Goal: Information Seeking & Learning: Learn about a topic

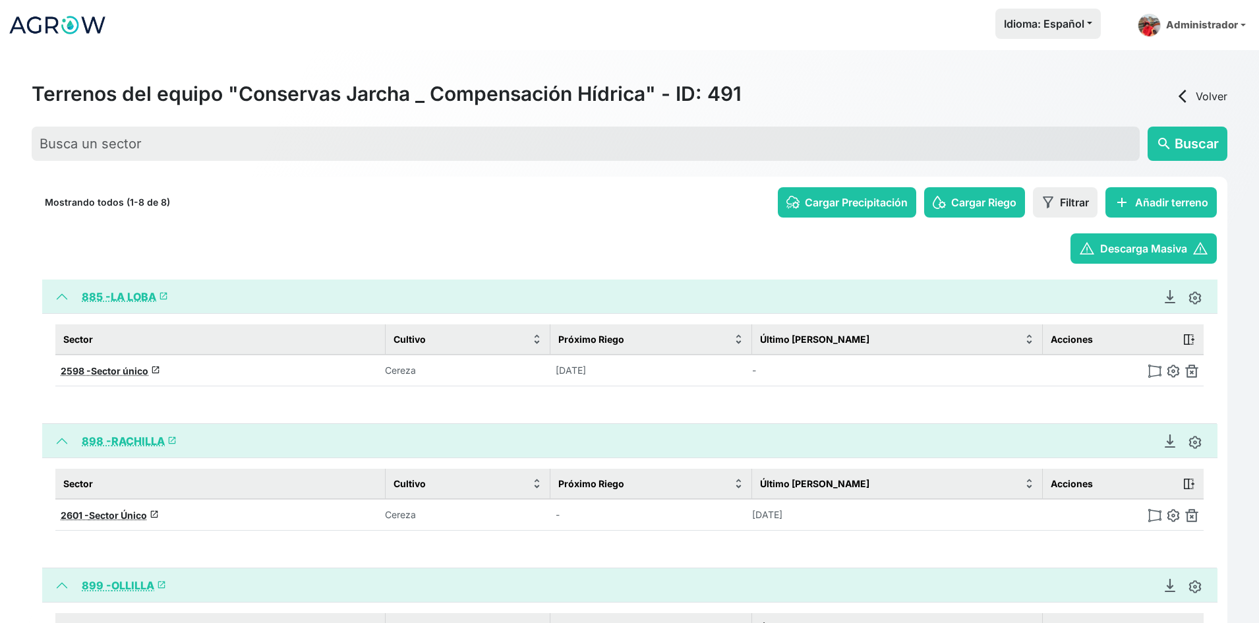
click at [142, 296] on link "885 - LA LOBA launch" at bounding box center [125, 296] width 86 height 13
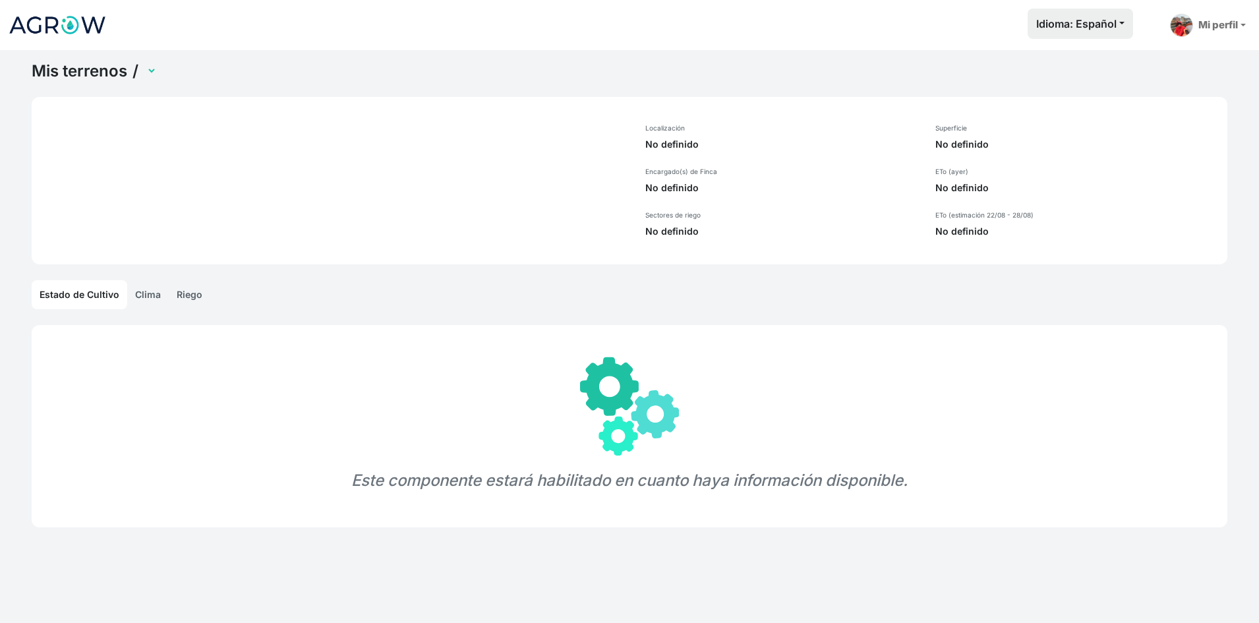
select select "885"
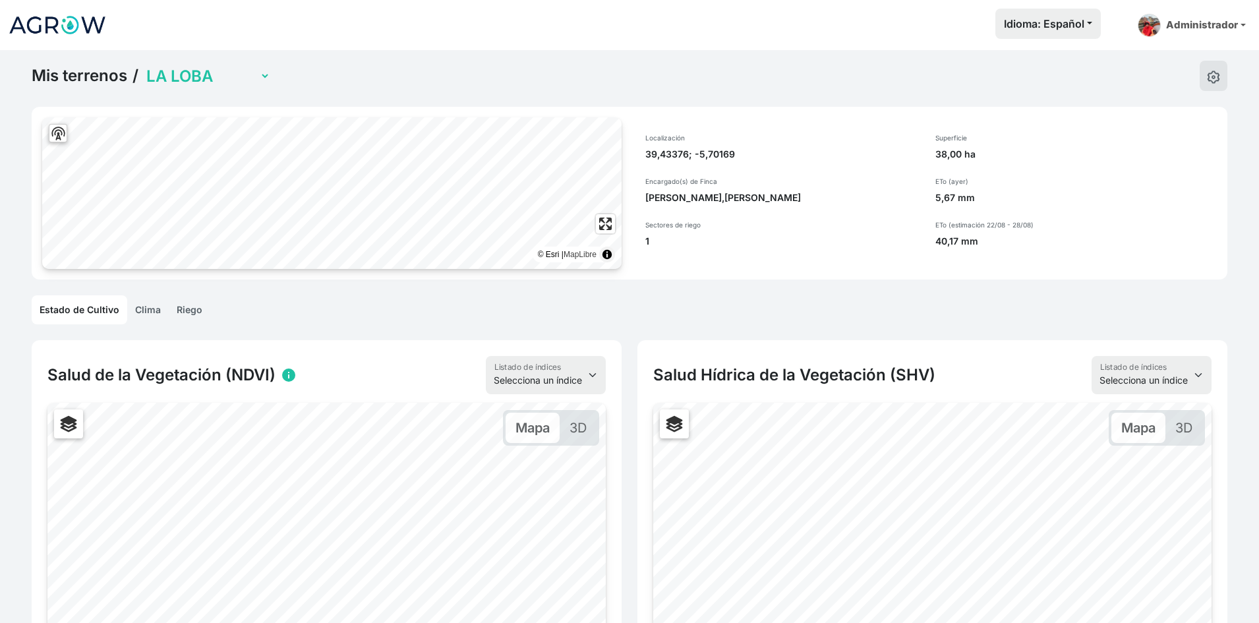
click at [82, 30] on img at bounding box center [57, 25] width 99 height 33
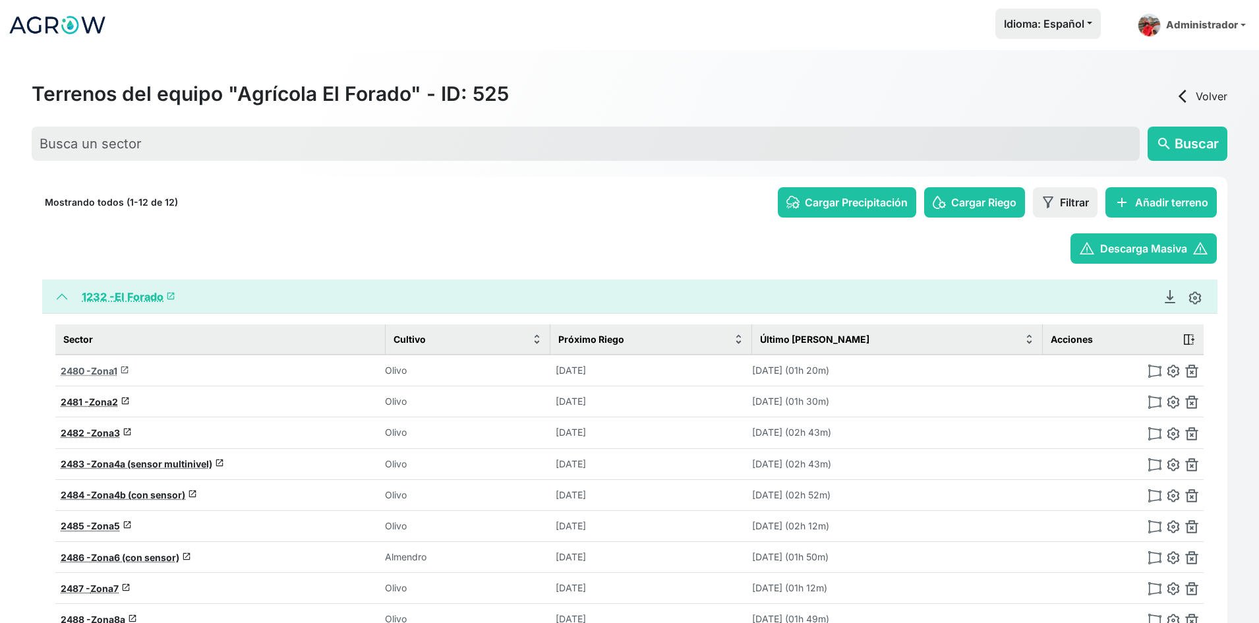
click at [97, 372] on span "Zona1" at bounding box center [104, 370] width 26 height 11
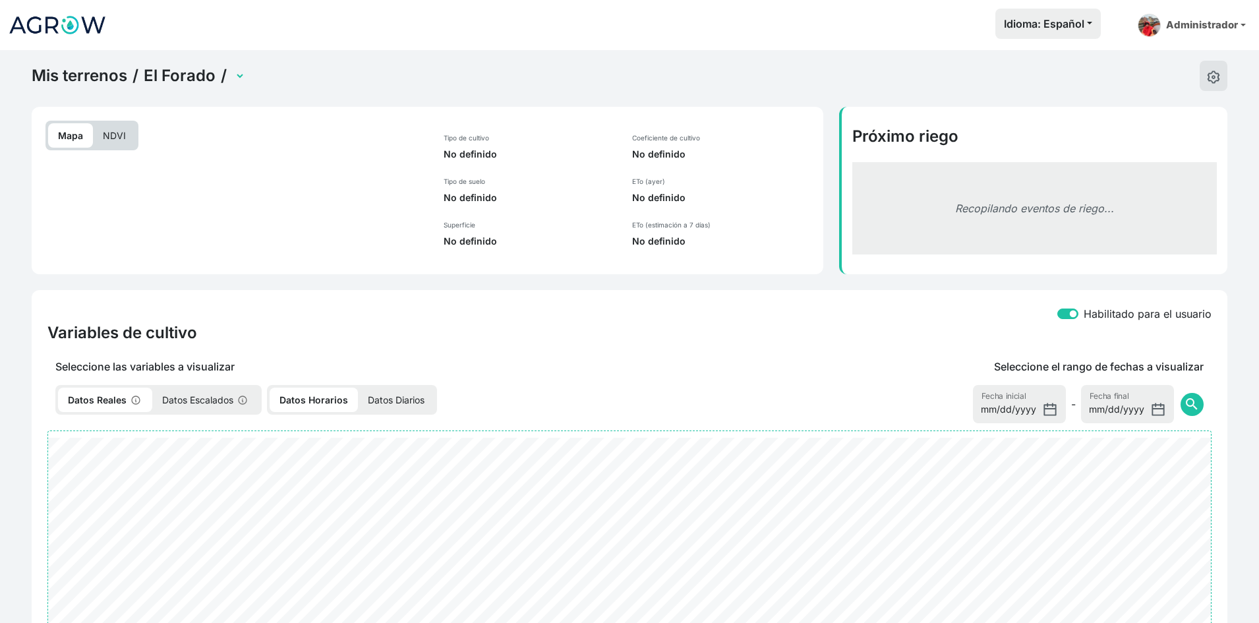
select select "2480"
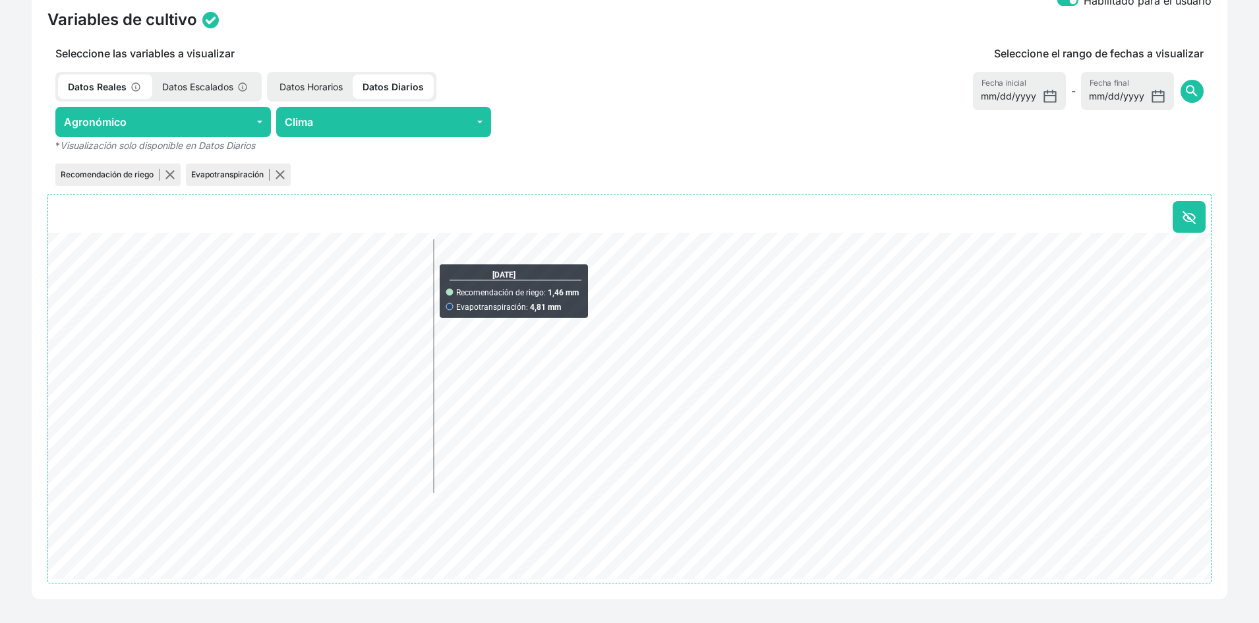
scroll to position [564, 0]
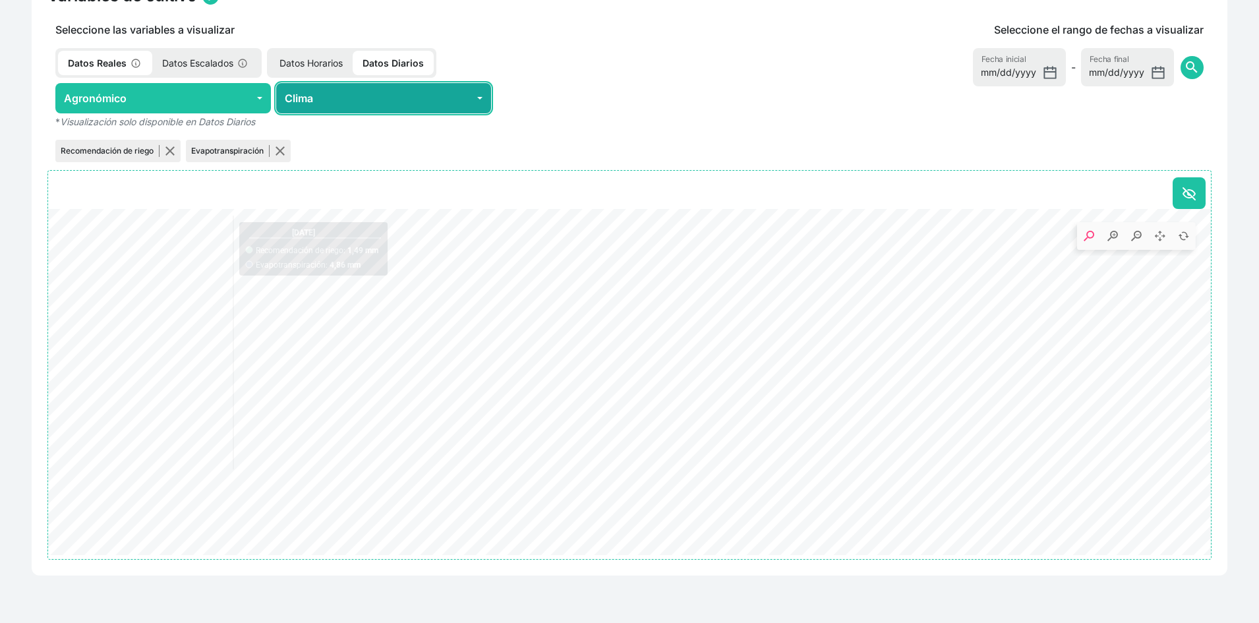
click at [324, 96] on button "Clima" at bounding box center [384, 98] width 216 height 30
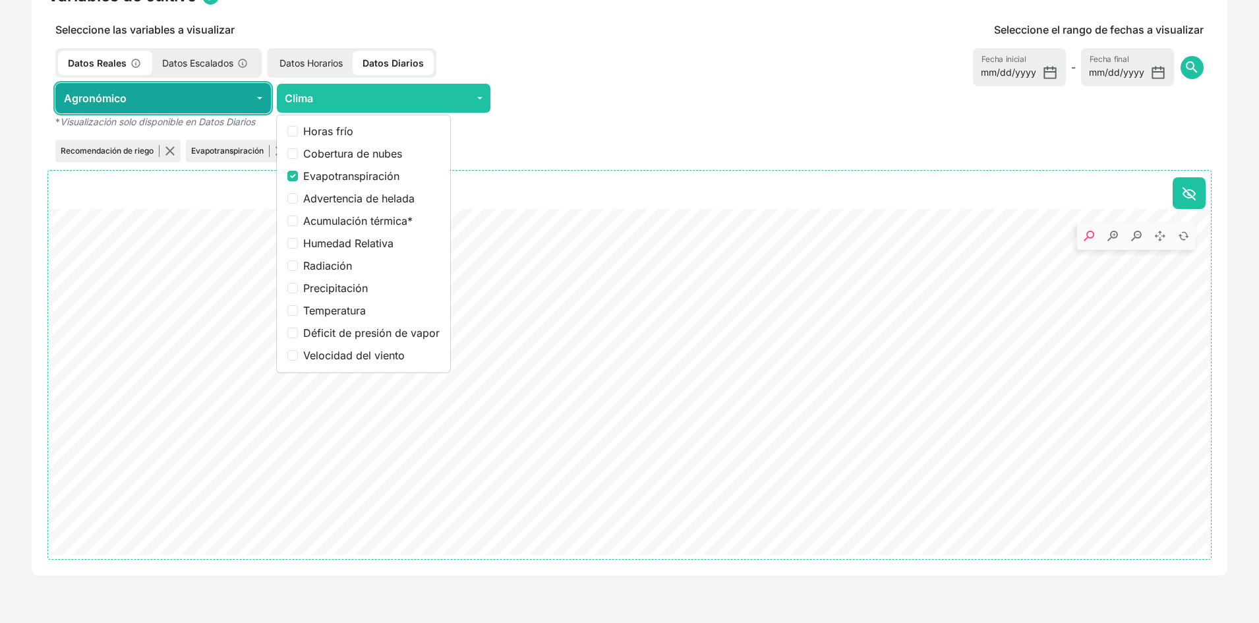
click at [205, 90] on button "Agronómico" at bounding box center [163, 98] width 216 height 30
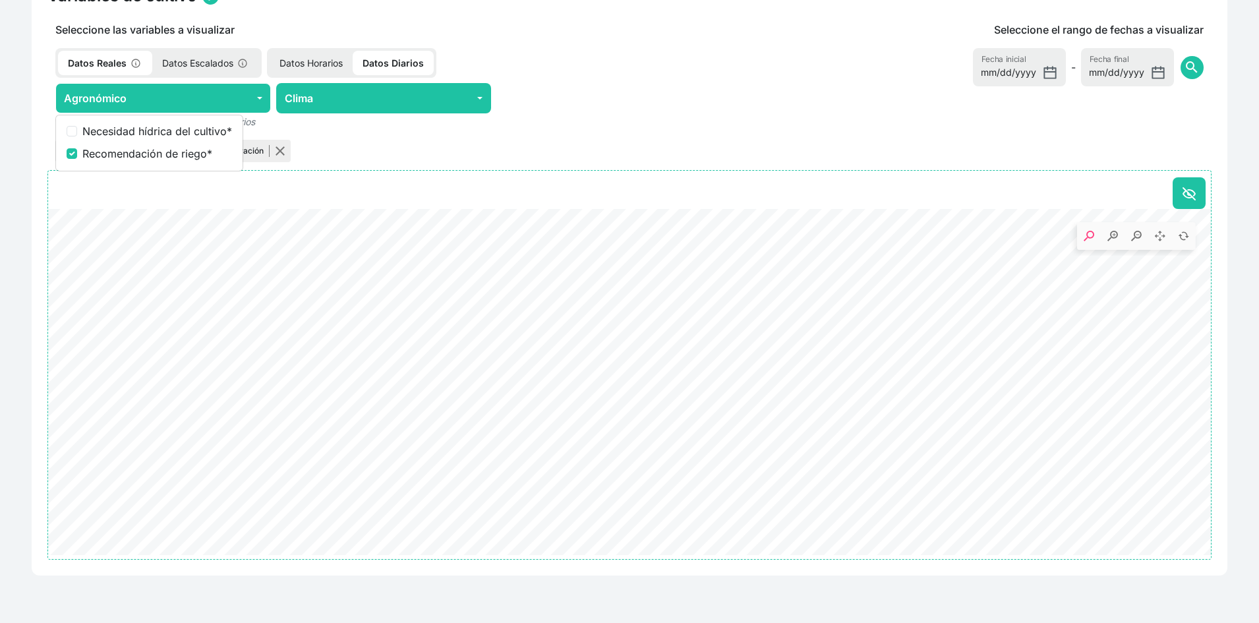
click at [494, 87] on div "Agronómico Necesidad hídrica del cultivo * Recomendación de riego * Clima Horas…" at bounding box center [383, 98] width 672 height 30
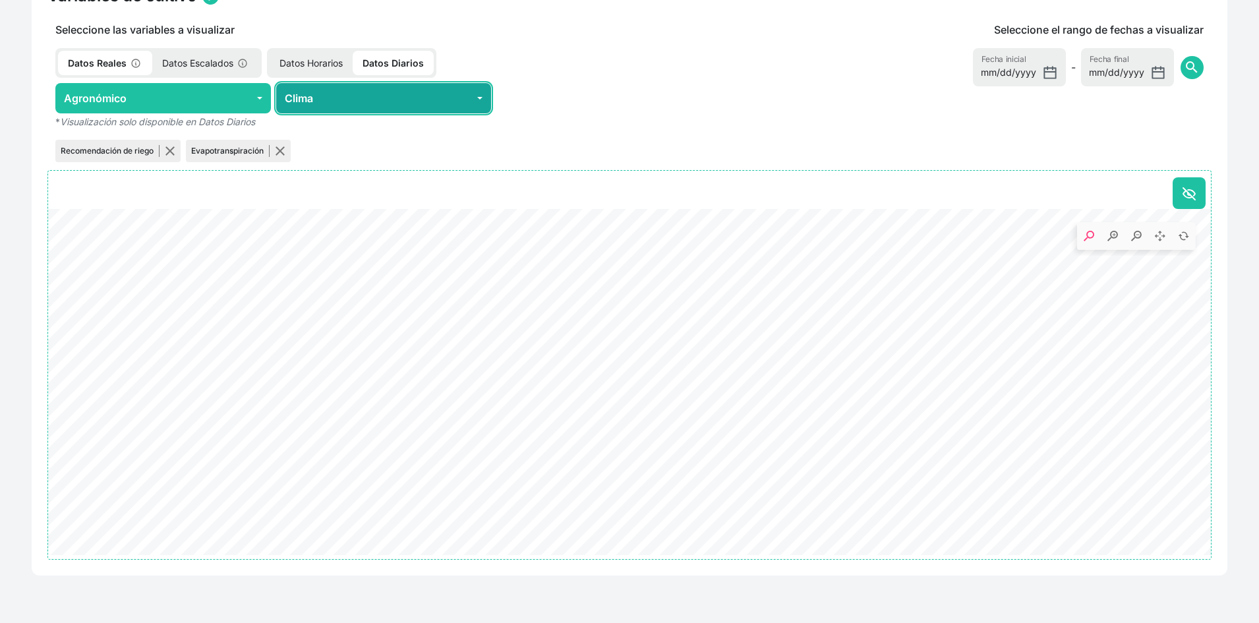
click at [451, 88] on button "Clima" at bounding box center [384, 98] width 216 height 30
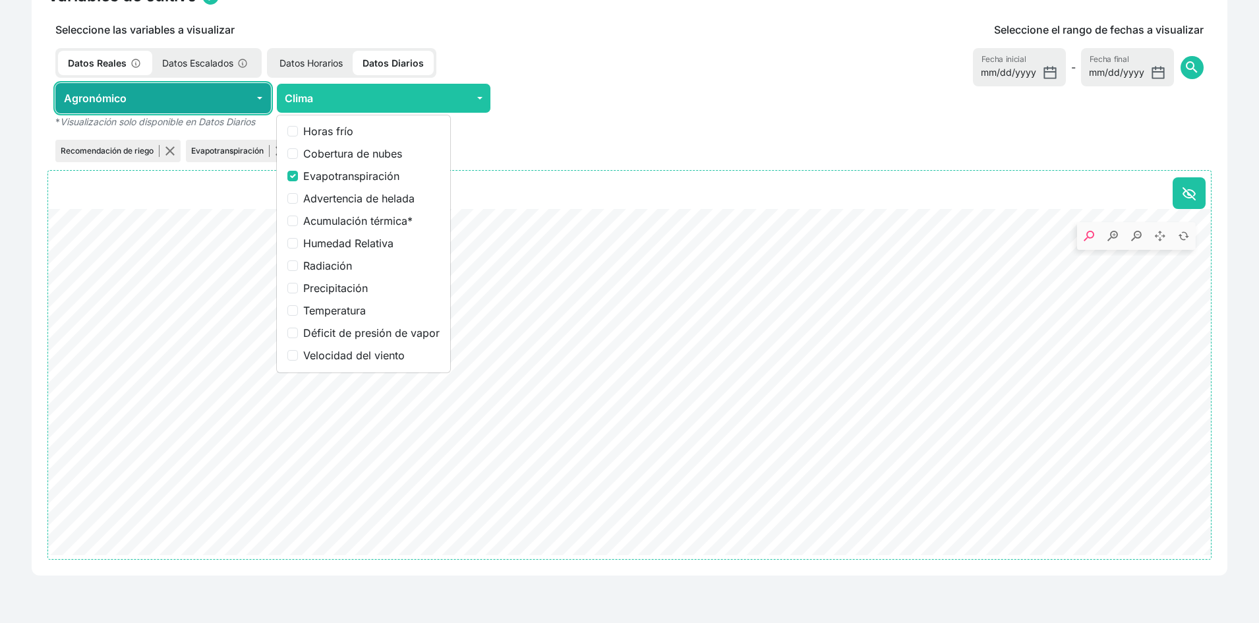
click at [148, 106] on button "Agronómico" at bounding box center [163, 98] width 216 height 30
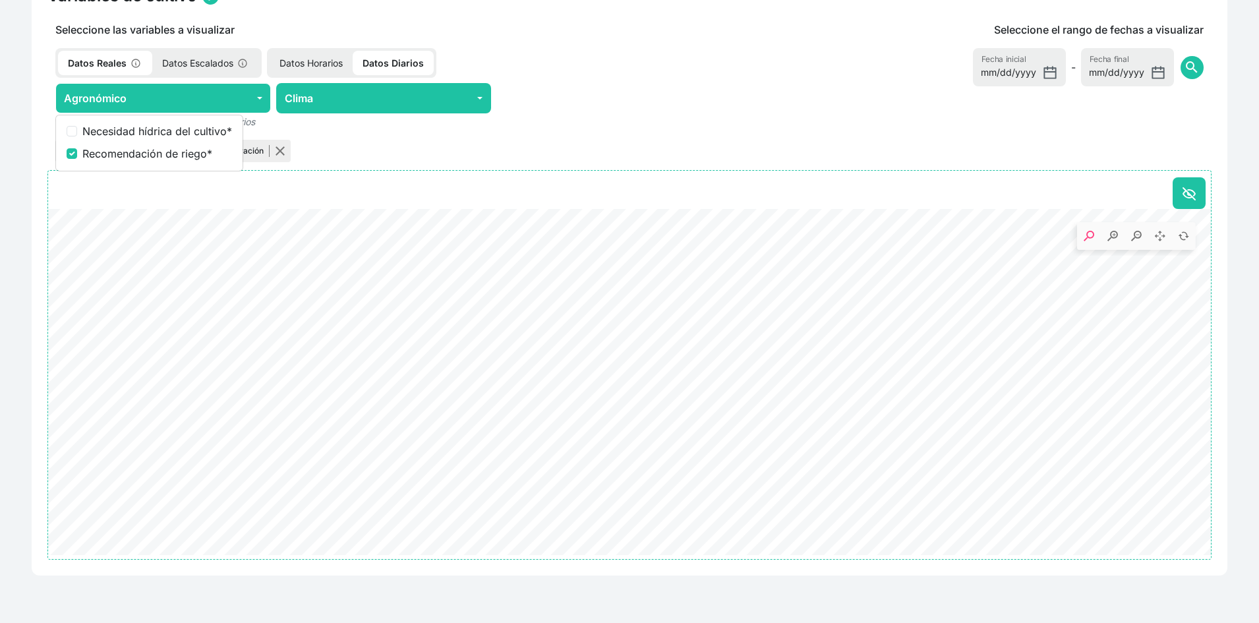
click at [320, 59] on p "Datos Horarios" at bounding box center [311, 63] width 83 height 24
checkbox input "false"
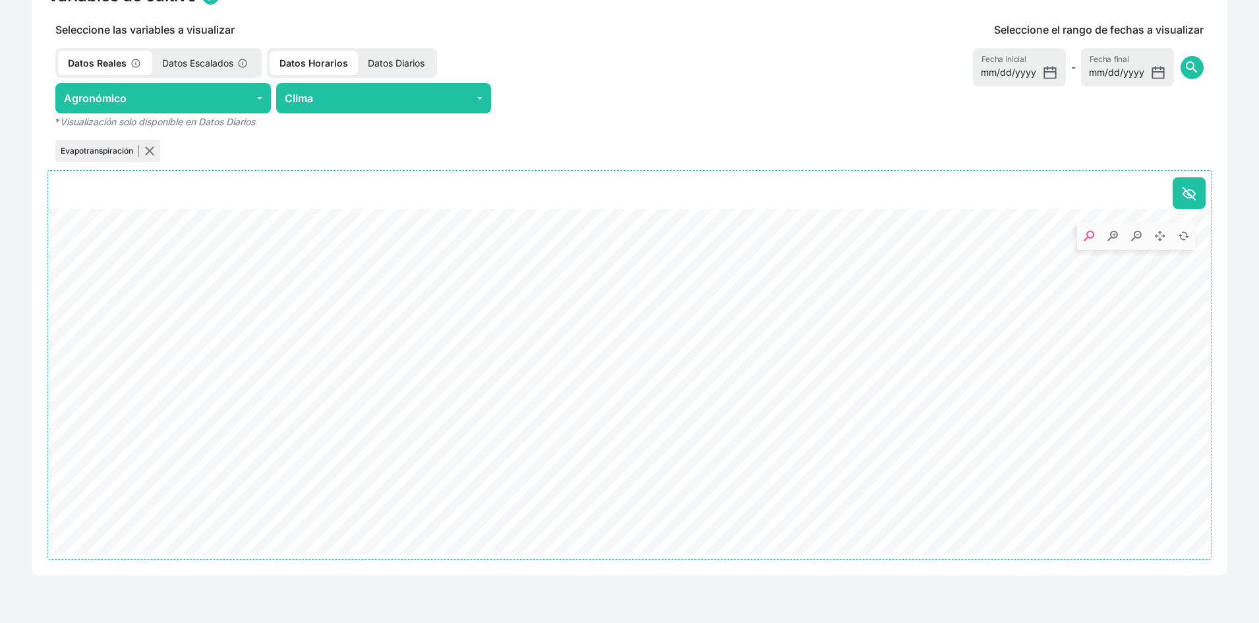
click at [398, 59] on p "Datos Diarios" at bounding box center [396, 63] width 76 height 24
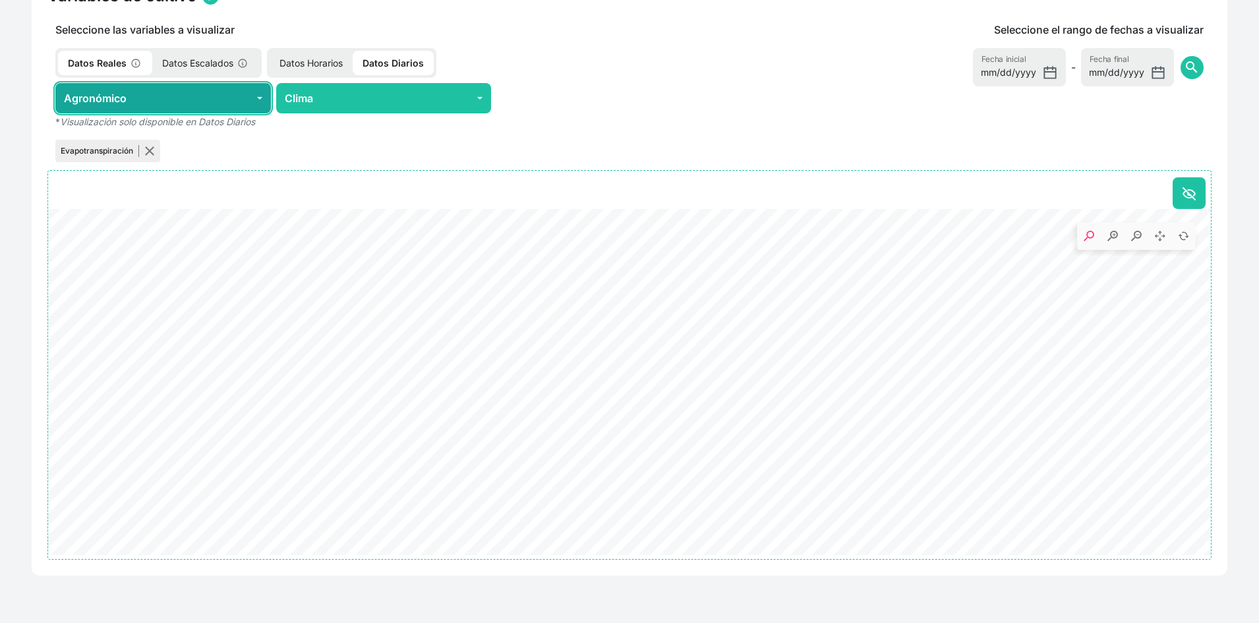
click at [146, 108] on button "Agronómico" at bounding box center [163, 98] width 216 height 30
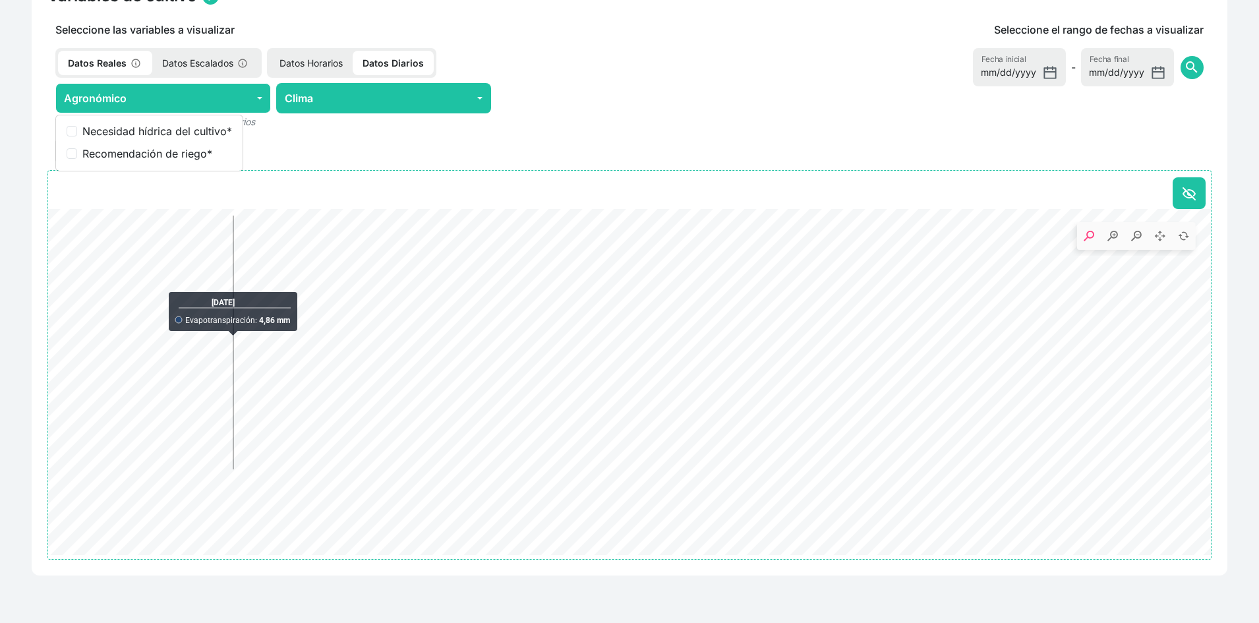
click at [311, 60] on p "Datos Horarios" at bounding box center [311, 63] width 83 height 24
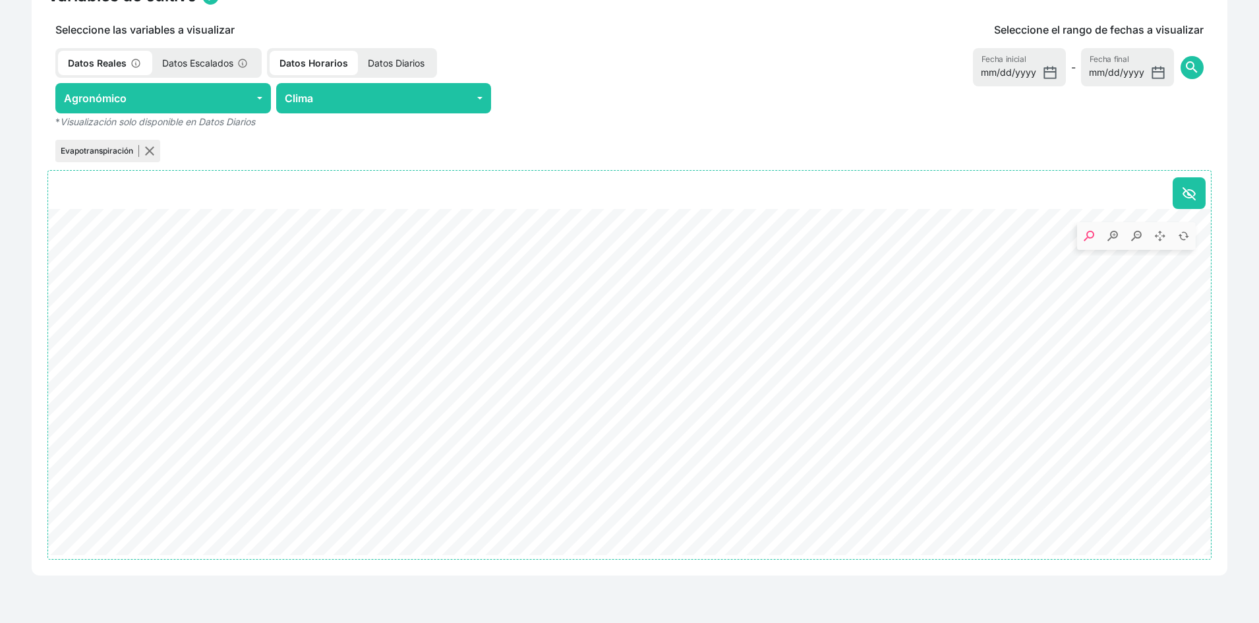
click at [408, 69] on p "Datos Diarios" at bounding box center [396, 63] width 76 height 24
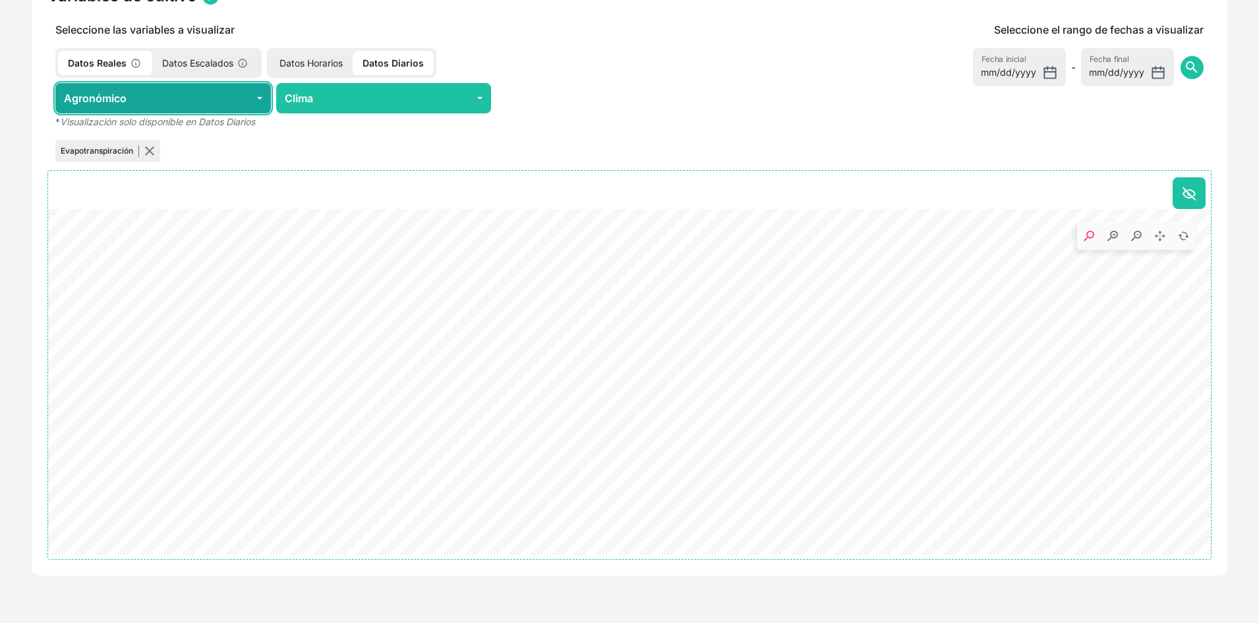
click at [182, 107] on button "Agronómico" at bounding box center [163, 98] width 216 height 30
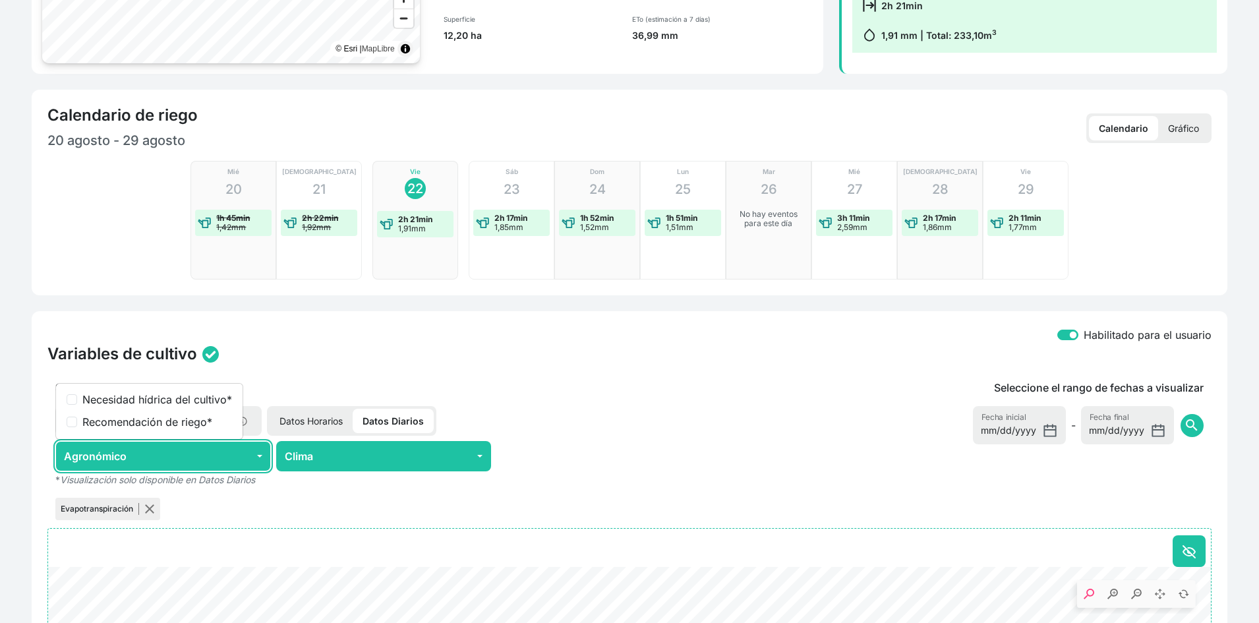
scroll to position [36, 0]
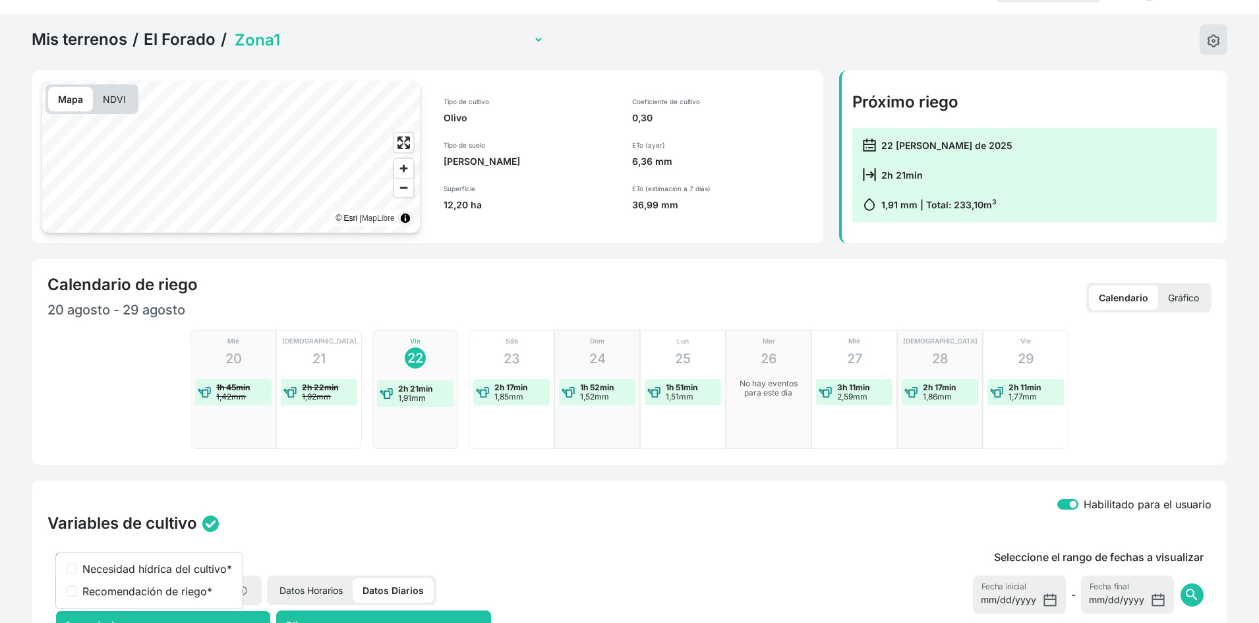
click at [167, 40] on link "El Forado" at bounding box center [180, 40] width 72 height 20
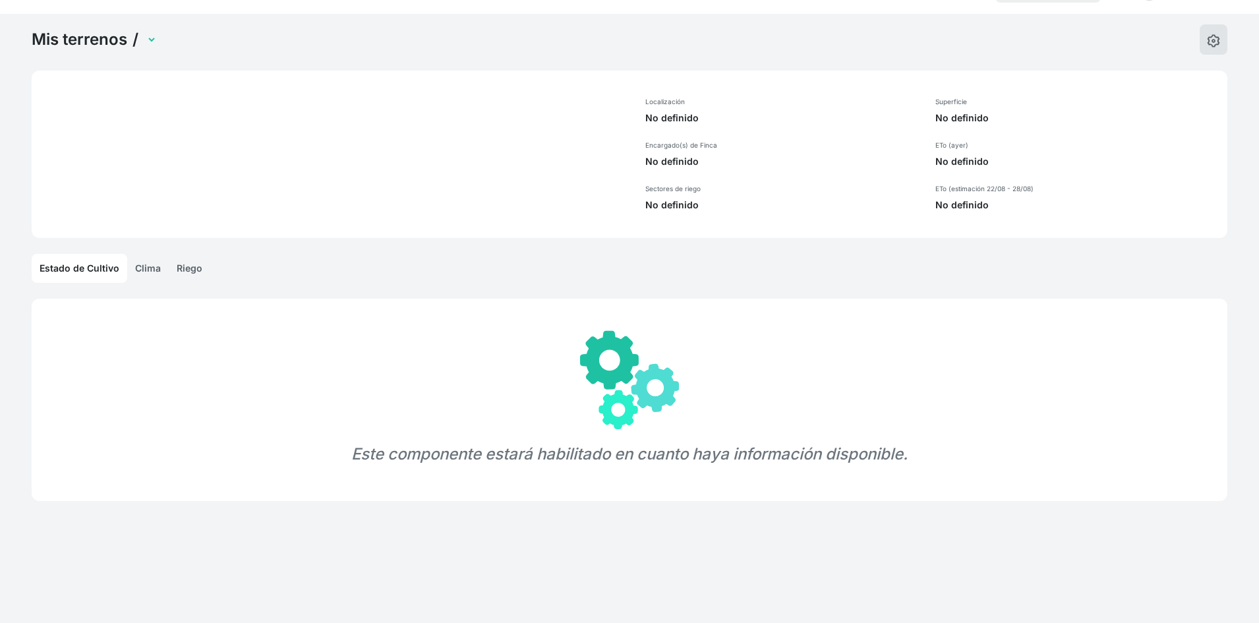
select select "1232"
